Goal: Task Accomplishment & Management: Manage account settings

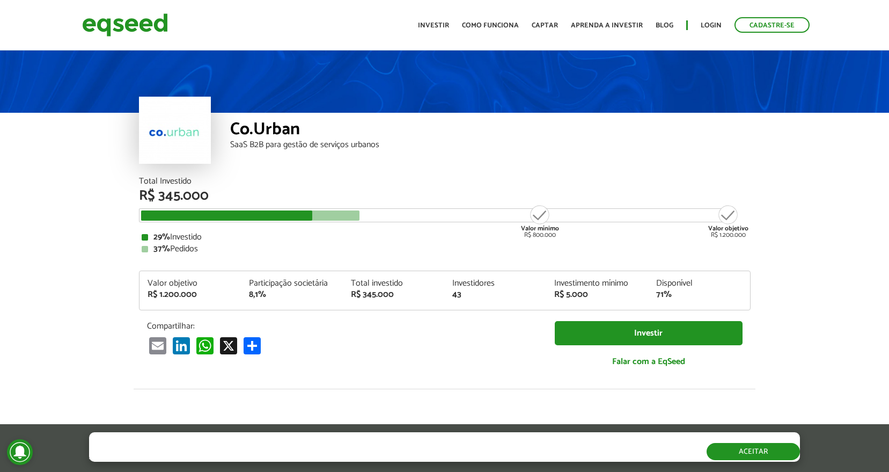
click at [738, 451] on button "Aceitar" at bounding box center [753, 451] width 93 height 17
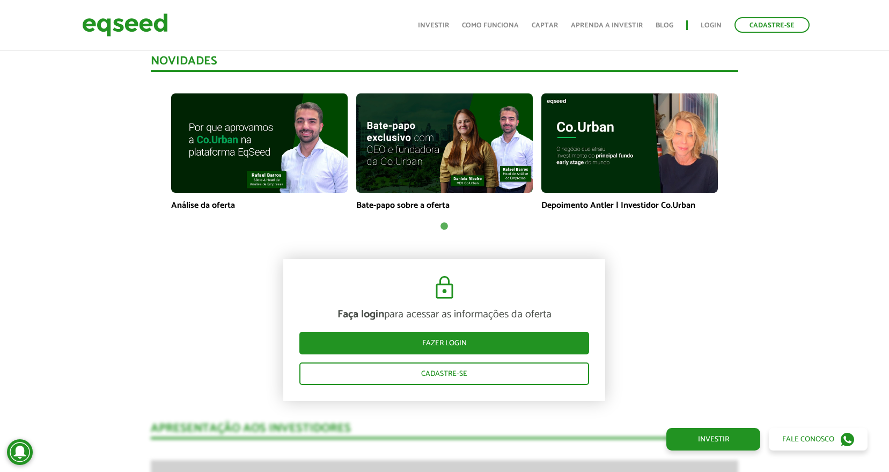
scroll to position [751, 0]
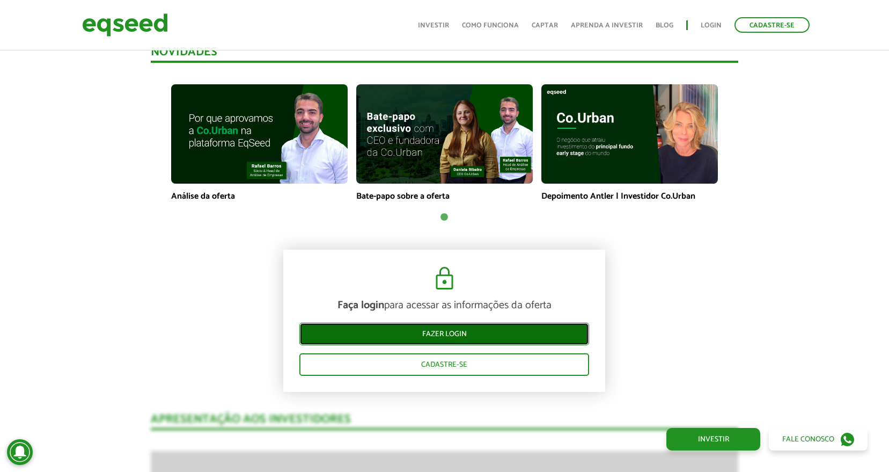
click at [442, 339] on link "Fazer login" at bounding box center [444, 334] width 290 height 23
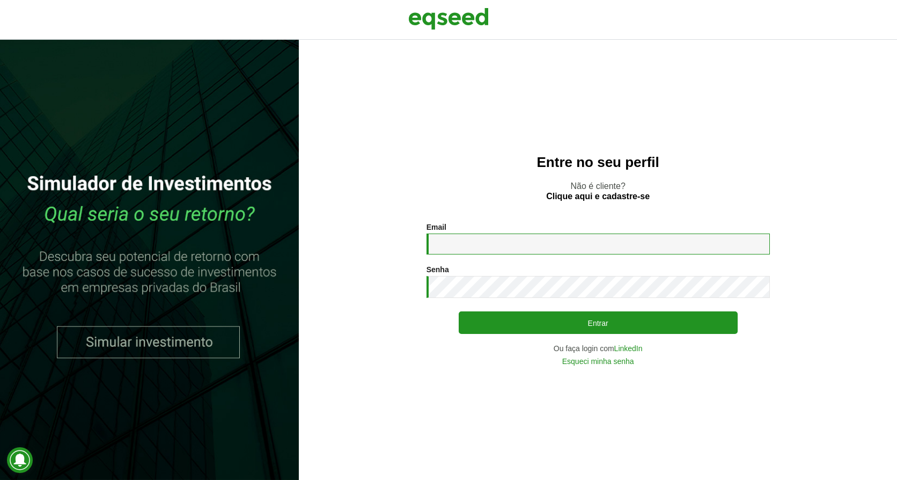
click at [464, 241] on input "Email *" at bounding box center [598, 243] width 343 height 21
click at [466, 202] on div "Entre no seu perfil Não é cliente? Clique aqui e cadastre-se Email * Digite seu…" at bounding box center [598, 260] width 598 height 440
click at [465, 262] on div "Email * Digite seu endereço de e-mail. Senha * Digite a senha que será usada em…" at bounding box center [598, 294] width 343 height 142
click at [470, 245] on input "Email *" at bounding box center [598, 243] width 343 height 21
type input "**********"
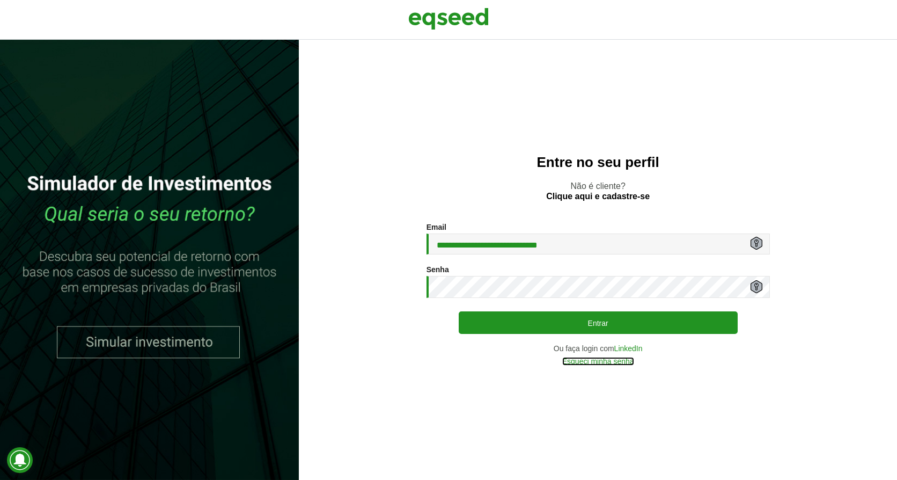
click at [584, 365] on link "Esqueci minha senha" at bounding box center [598, 361] width 72 height 8
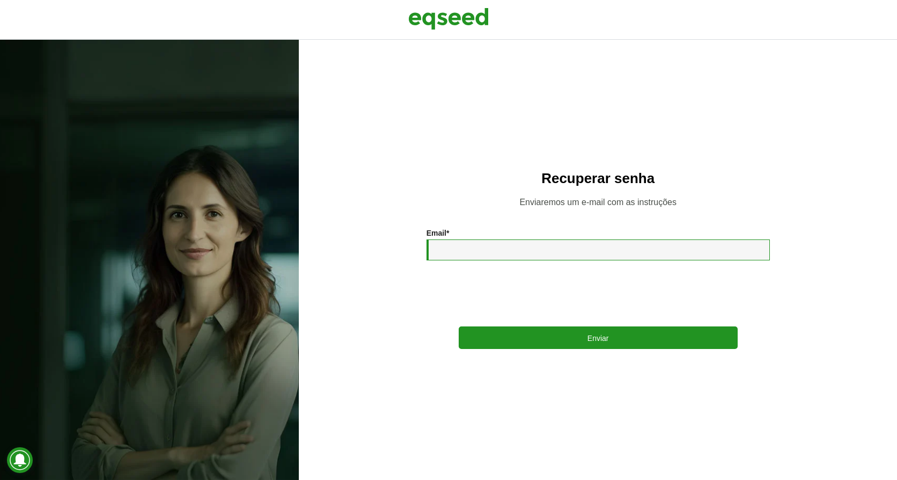
click at [466, 251] on input "Email *" at bounding box center [598, 249] width 343 height 21
type input "**********"
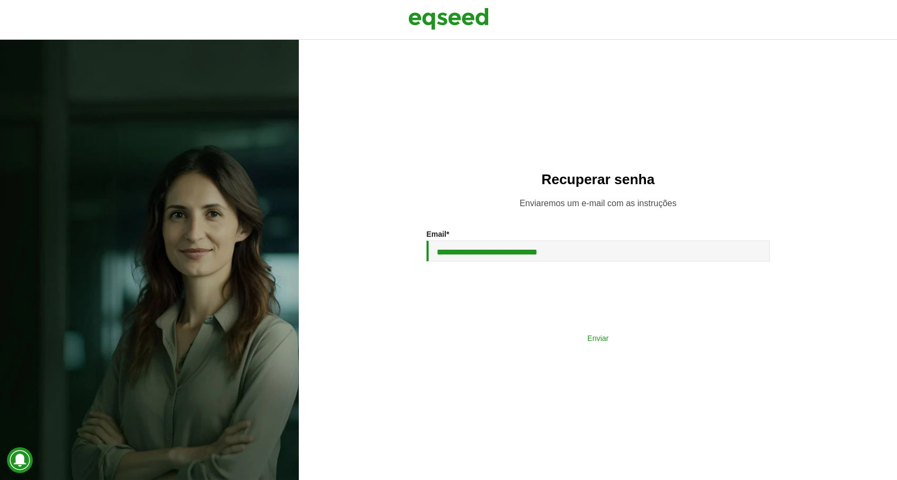
click at [596, 338] on button "Enviar" at bounding box center [598, 337] width 279 height 20
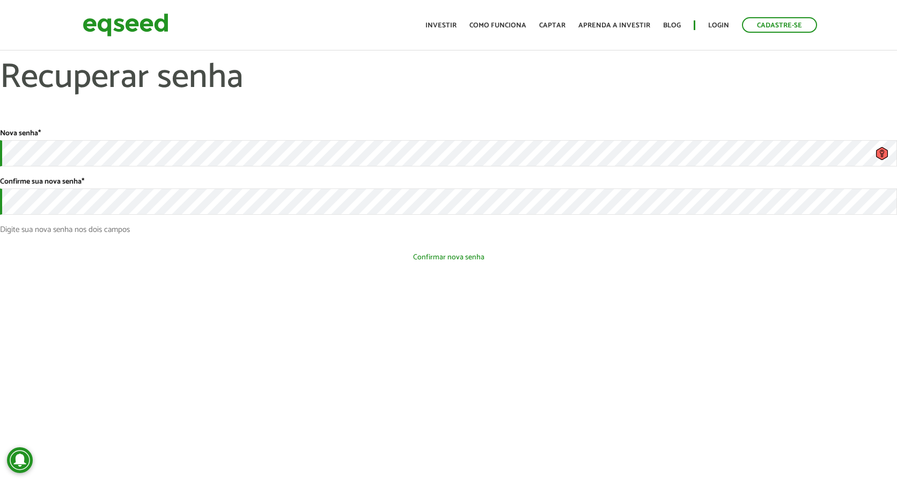
click at [445, 262] on button "Confirmar nova senha" at bounding box center [448, 257] width 897 height 20
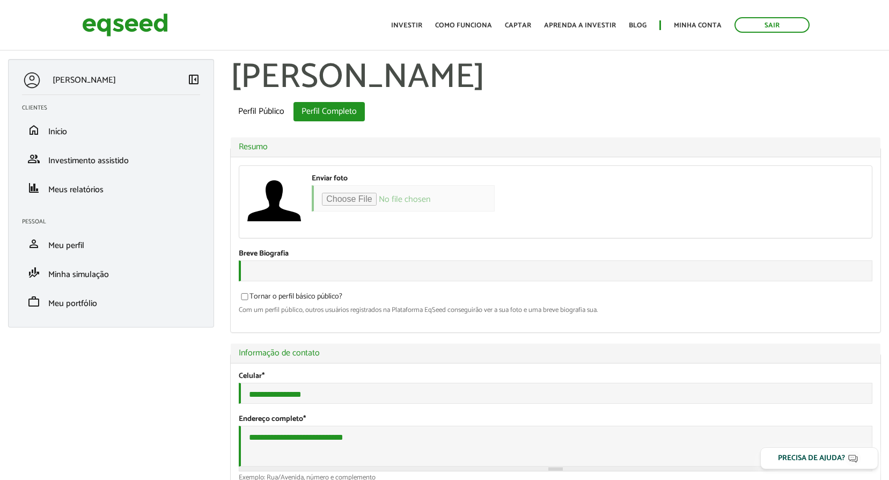
select select "***"
click at [336, 200] on input "Enviar foto" at bounding box center [403, 198] width 183 height 26
type input "**********"
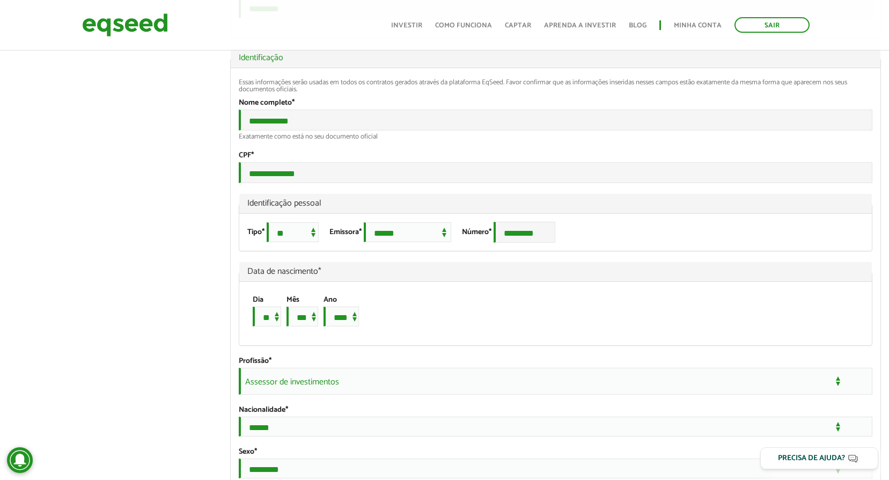
scroll to position [698, 0]
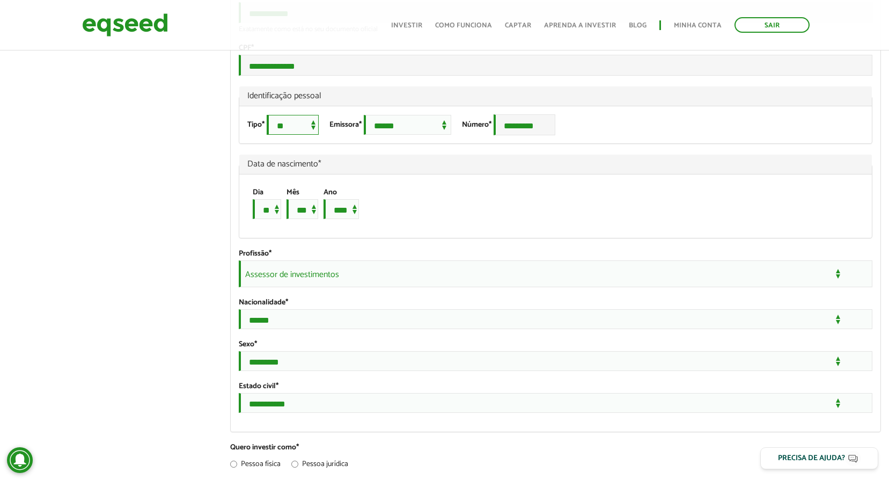
click at [289, 135] on select "**********" at bounding box center [293, 125] width 52 height 20
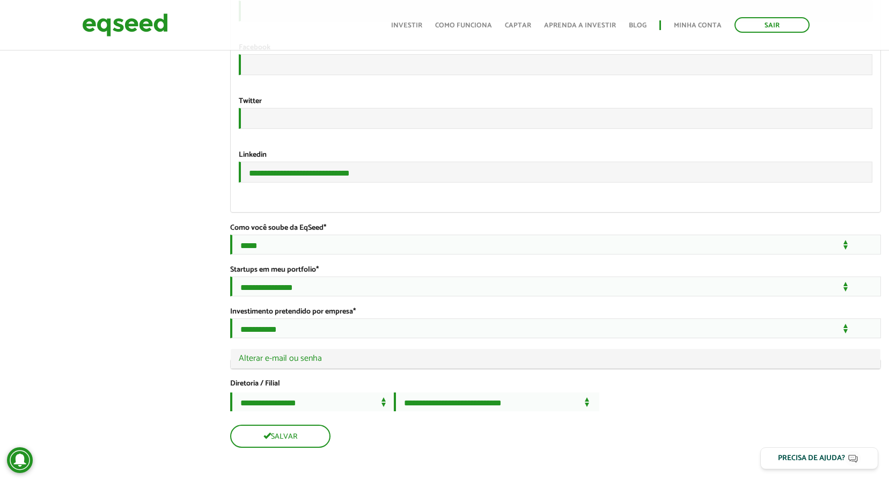
scroll to position [1823, 0]
click at [394, 399] on select "**********" at bounding box center [312, 401] width 164 height 19
click at [371, 441] on div "Salvar" at bounding box center [555, 435] width 651 height 23
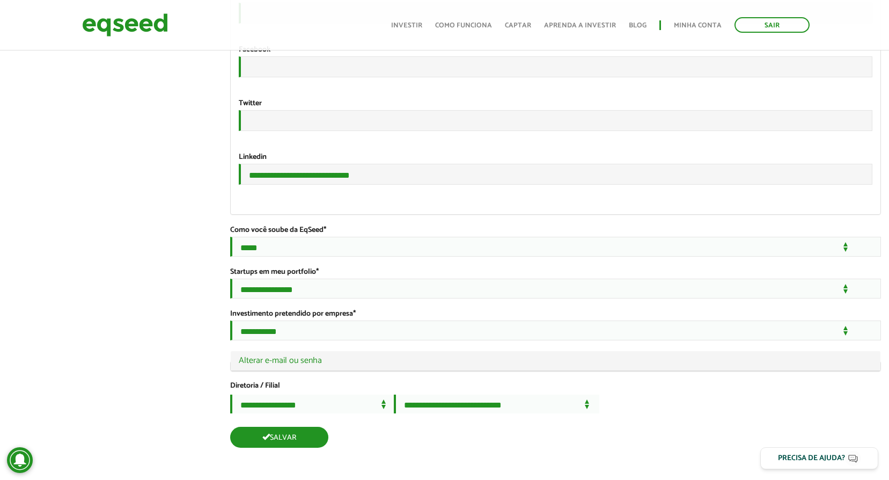
scroll to position [1821, 0]
click at [265, 437] on span "submit" at bounding box center [266, 437] width 8 height 8
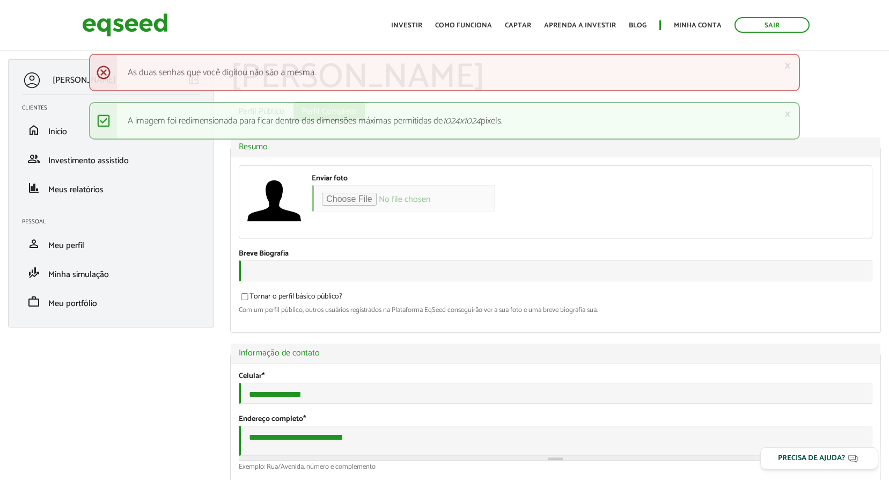
select select "***"
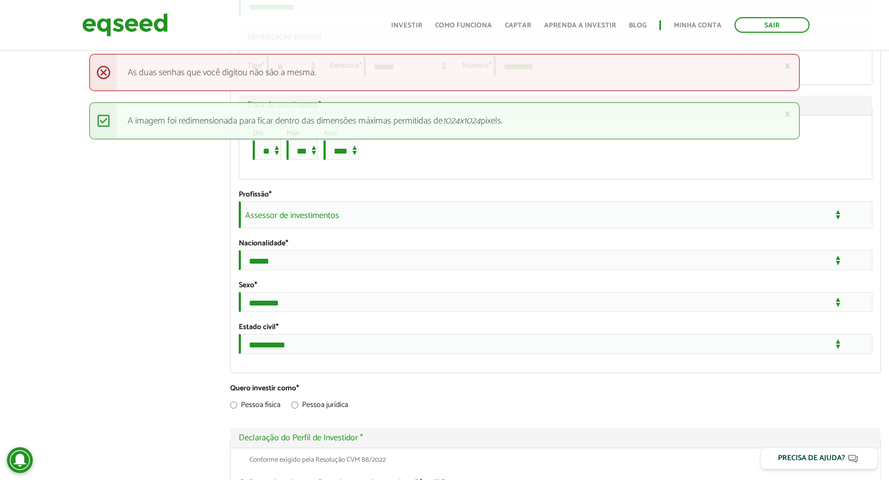
scroll to position [750, 0]
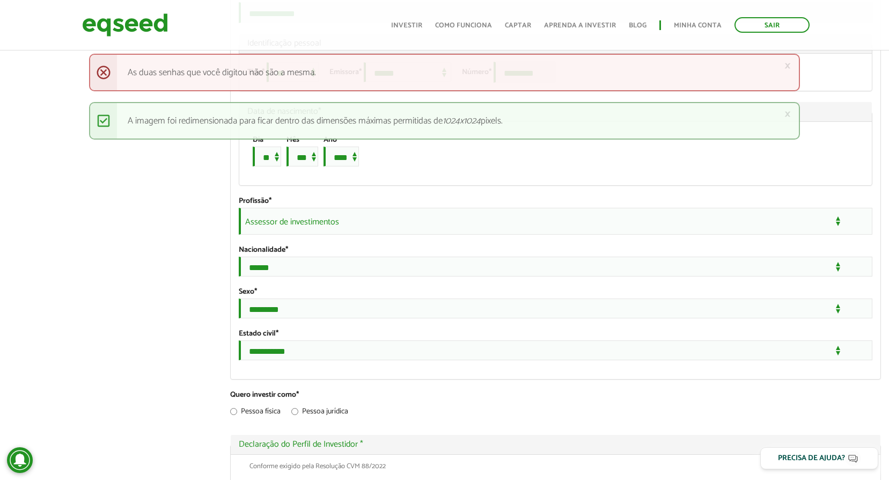
click at [102, 73] on div "× Menssagem de erro As duas senhas que você digitou não são a mesma." at bounding box center [445, 73] width 712 height 38
click at [105, 120] on div "× Mensagem de status A imagem foi redimensionada para ficar dentro das dimensõe…" at bounding box center [445, 121] width 712 height 38
click at [149, 160] on div "Vagner Alves left_panel_close Clientes home Início group Investimento assistido…" at bounding box center [444, 354] width 889 height 2090
click at [791, 65] on link "×" at bounding box center [788, 65] width 6 height 11
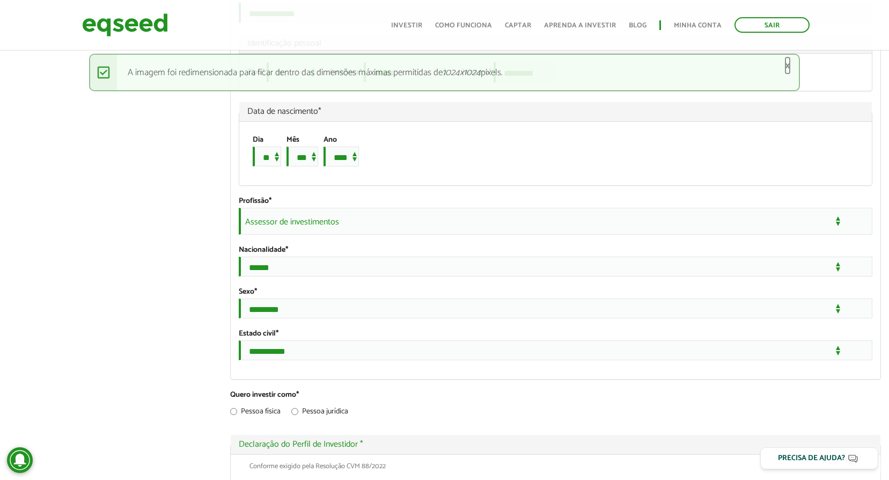
click at [789, 67] on link "×" at bounding box center [788, 65] width 6 height 11
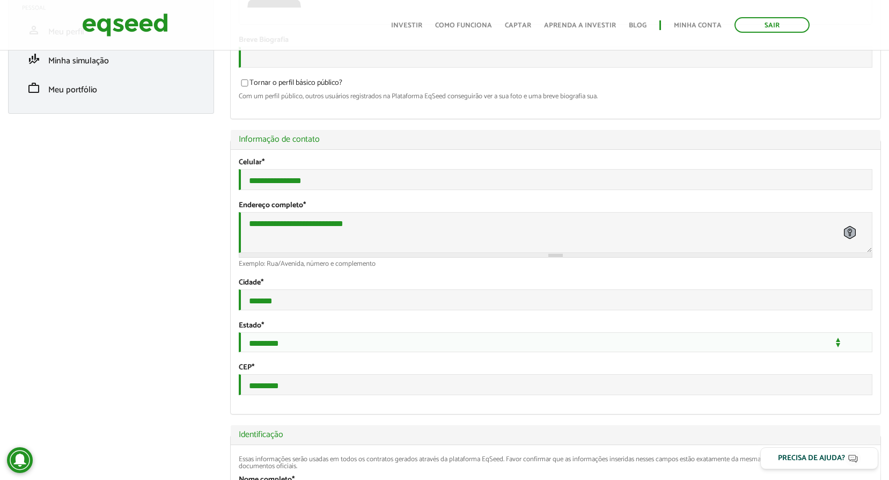
scroll to position [0, 0]
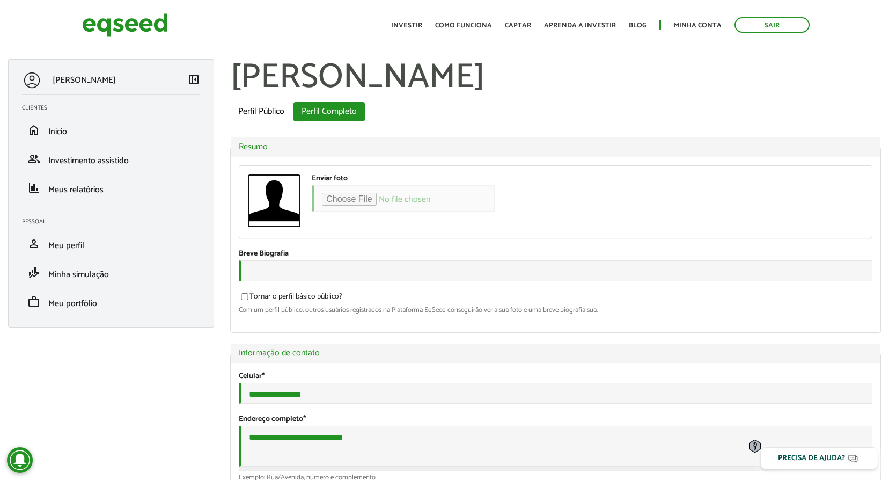
click at [261, 200] on img at bounding box center [274, 201] width 54 height 54
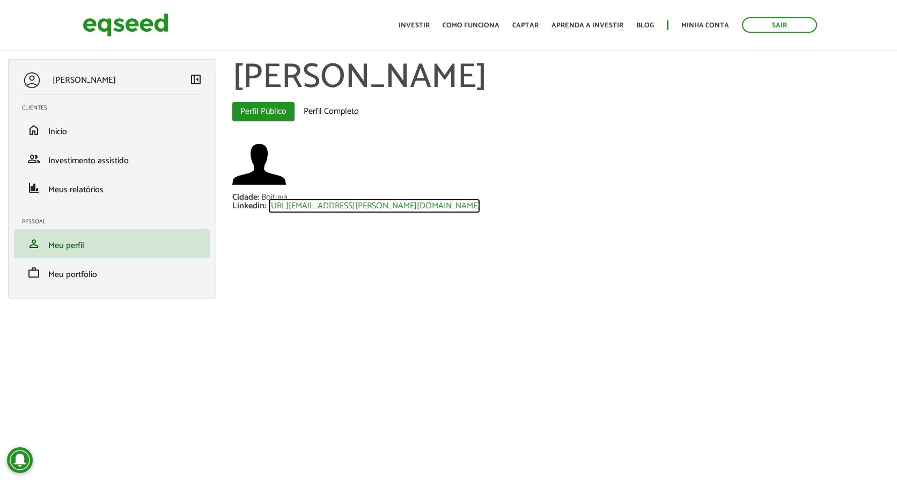
click at [339, 208] on link "[URL][EMAIL_ADDRESS][PERSON_NAME][DOMAIN_NAME]" at bounding box center [374, 206] width 212 height 9
click at [321, 110] on link "Perfil Completo" at bounding box center [331, 111] width 71 height 19
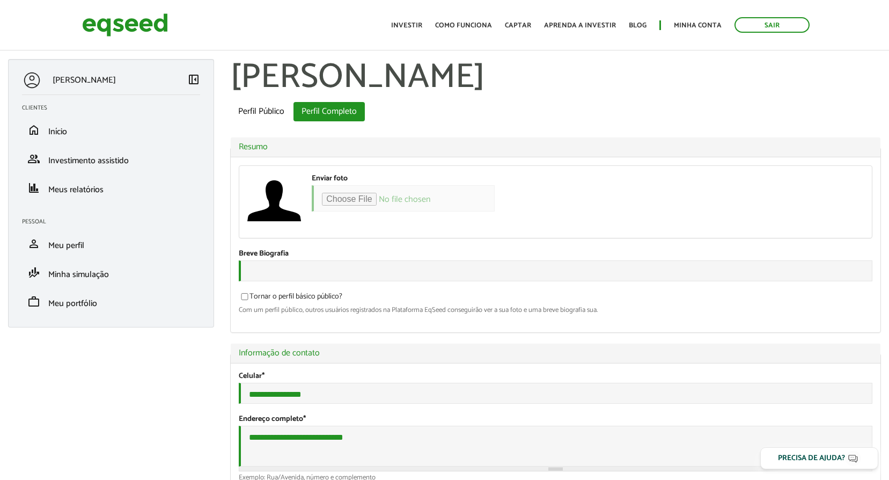
select select "***"
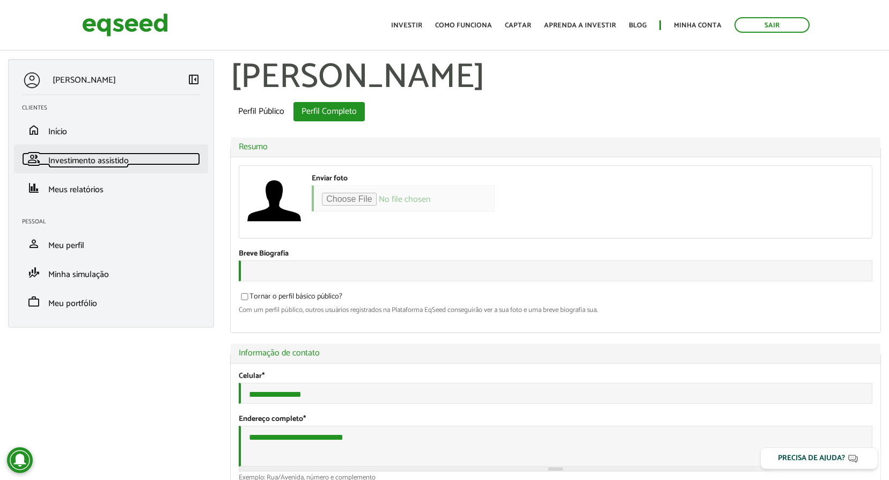
click at [78, 162] on span "Investimento assistido" at bounding box center [88, 160] width 80 height 14
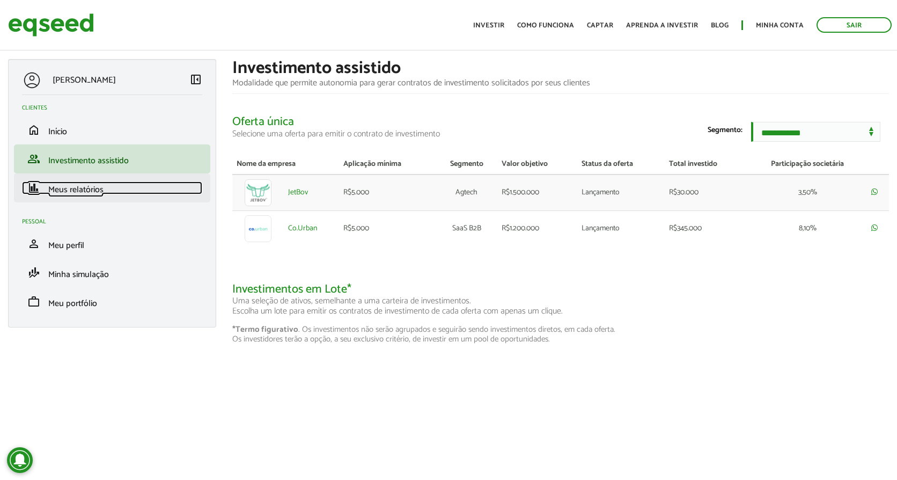
click at [79, 193] on span "Meus relatórios" at bounding box center [75, 189] width 55 height 14
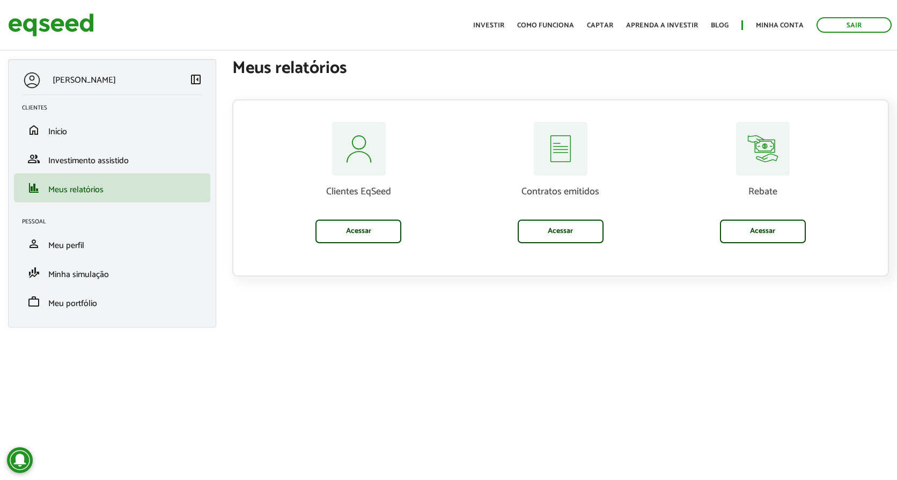
click at [69, 77] on p "[PERSON_NAME]" at bounding box center [84, 80] width 63 height 10
click at [30, 77] on div at bounding box center [32, 80] width 20 height 20
click at [51, 133] on span "Início" at bounding box center [57, 131] width 19 height 14
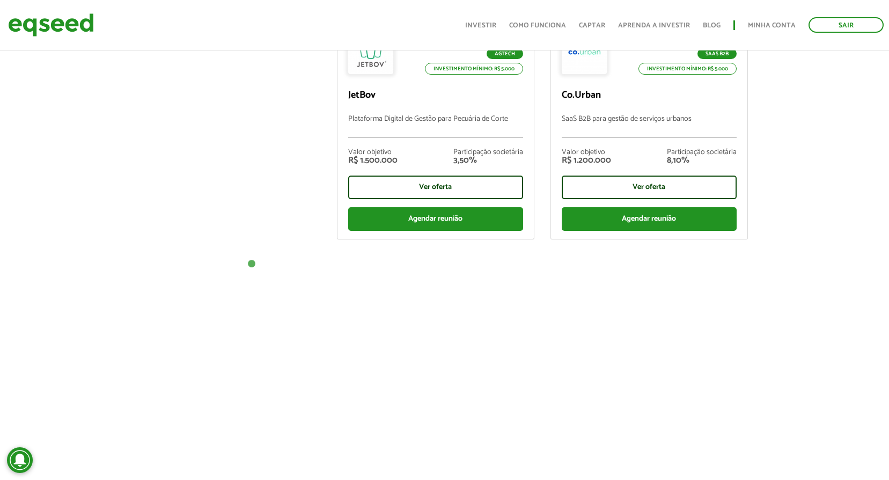
scroll to position [537, 0]
